Goal: Transaction & Acquisition: Purchase product/service

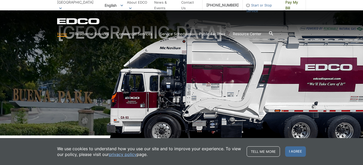
scroll to position [78, 0]
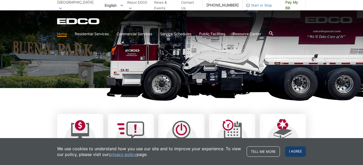
click at [297, 155] on span "I agree" at bounding box center [295, 152] width 21 height 10
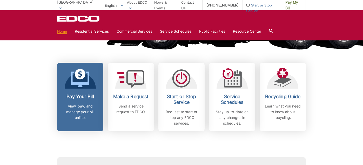
scroll to position [130, 0]
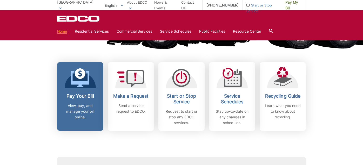
click at [75, 110] on p "View, pay, and manage your bill online." at bounding box center [80, 111] width 38 height 17
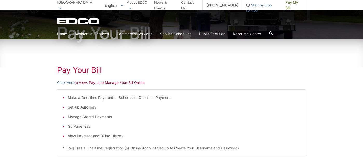
scroll to position [52, 0]
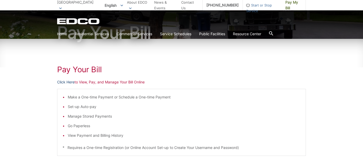
click at [66, 81] on link "Click Here" at bounding box center [65, 82] width 17 height 6
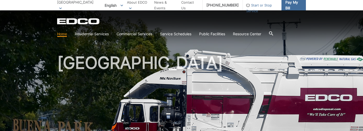
click at [294, 6] on span "Pay My Bill" at bounding box center [293, 4] width 16 height 11
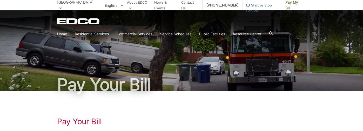
click at [66, 3] on p "[GEOGRAPHIC_DATA]" at bounding box center [76, 4] width 38 height 11
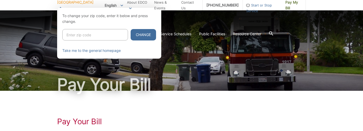
click at [66, 3] on p "[GEOGRAPHIC_DATA]" at bounding box center [76, 4] width 38 height 11
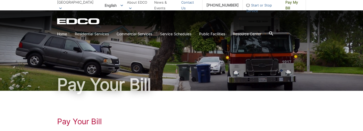
click at [196, 6] on link "Contact Us" at bounding box center [189, 4] width 17 height 11
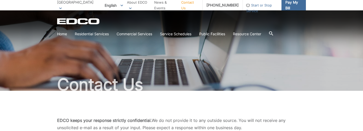
click at [292, 4] on span "Pay My Bill" at bounding box center [293, 4] width 16 height 11
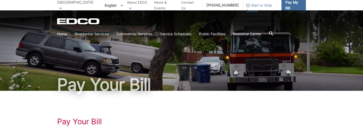
click at [296, 5] on span "Pay My Bill" at bounding box center [293, 4] width 16 height 11
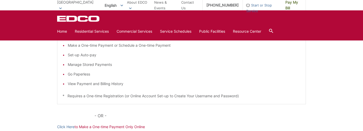
scroll to position [78, 0]
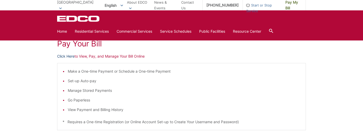
click at [63, 56] on link "Click Here" at bounding box center [65, 56] width 17 height 6
click at [62, 8] on icon at bounding box center [60, 9] width 3 height 2
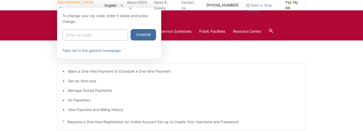
click at [62, 6] on span at bounding box center [60, 8] width 3 height 6
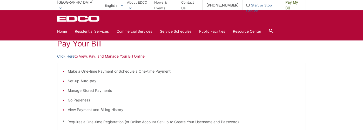
click at [68, 3] on p "[GEOGRAPHIC_DATA]" at bounding box center [76, 4] width 38 height 11
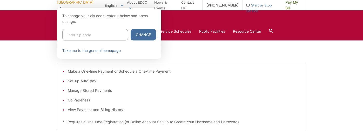
click at [69, 2] on p "[GEOGRAPHIC_DATA]" at bounding box center [76, 4] width 38 height 11
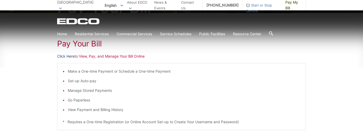
click at [69, 54] on link "Click Here" at bounding box center [65, 56] width 17 height 6
